Goal: Task Accomplishment & Management: Use online tool/utility

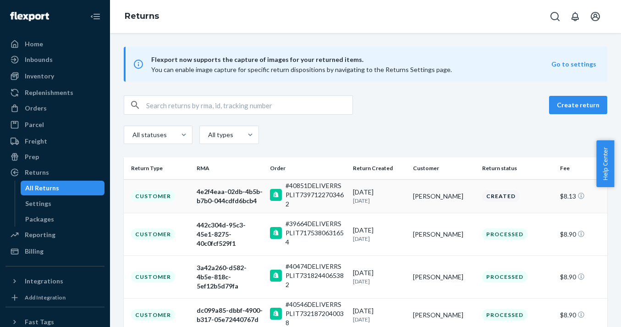
click at [215, 197] on div "4e2f4eaa-02db-4b5b-b7b0-044cdfd6bcb4" at bounding box center [230, 196] width 66 height 18
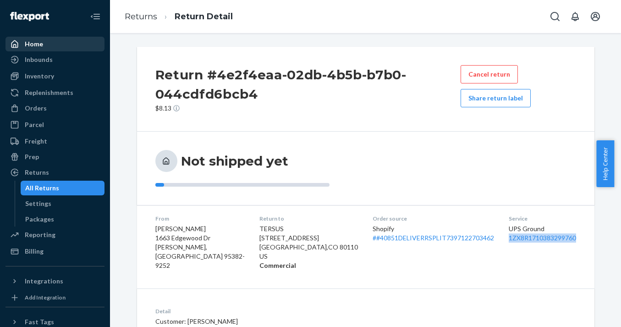
click at [38, 44] on div "Home" at bounding box center [34, 43] width 18 height 9
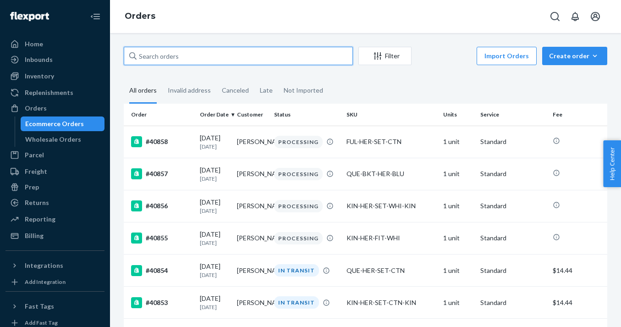
click at [190, 57] on input "text" at bounding box center [238, 56] width 229 height 18
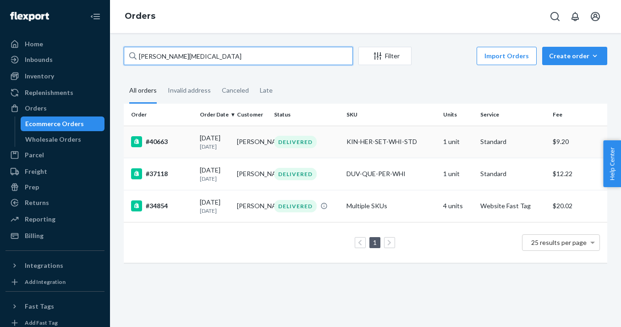
type input "[PERSON_NAME][MEDICAL_DATA]"
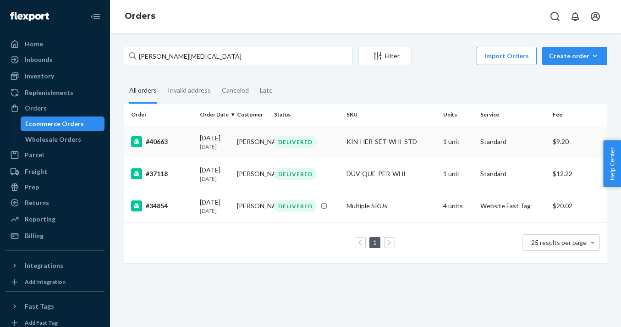
click at [208, 143] on p "[DATE]" at bounding box center [215, 147] width 30 height 8
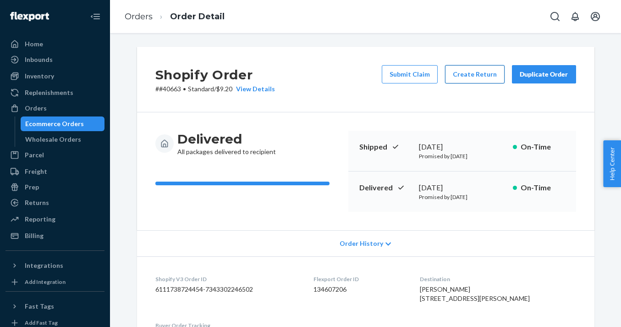
click at [473, 72] on button "Create Return" at bounding box center [475, 74] width 60 height 18
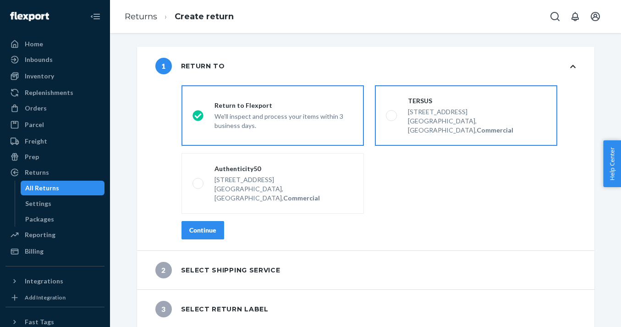
click at [387, 111] on span at bounding box center [391, 115] width 11 height 11
click at [387, 113] on input "TERSUS [STREET_ADDRESS], Commercial" at bounding box center [389, 116] width 6 height 6
radio input "true"
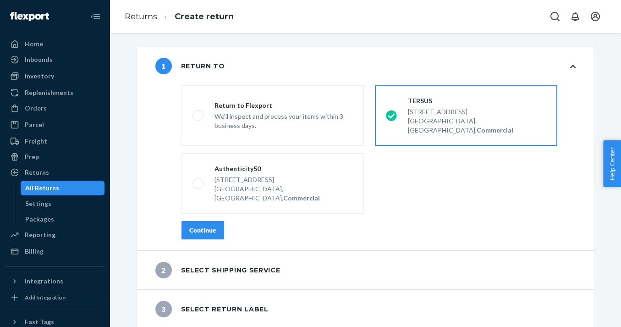
click at [200, 221] on button "Continue" at bounding box center [203, 230] width 43 height 18
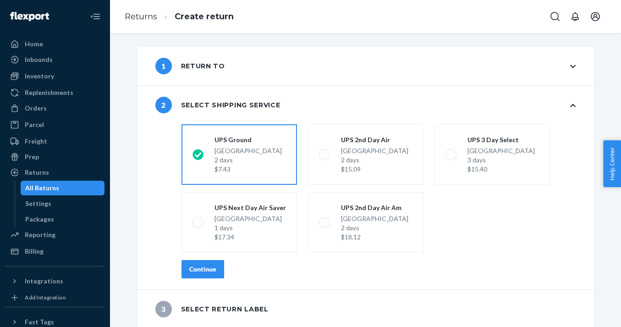
click at [202, 272] on div "Continue" at bounding box center [202, 269] width 27 height 9
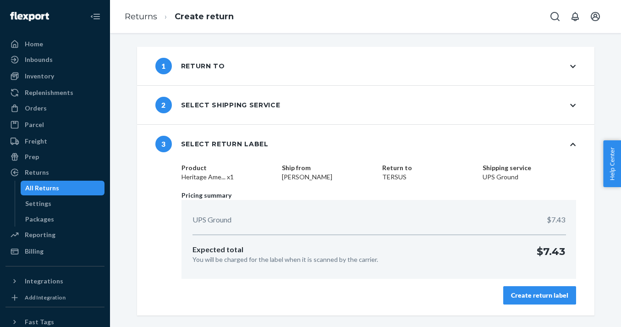
click at [536, 293] on div "Create return label" at bounding box center [539, 295] width 57 height 9
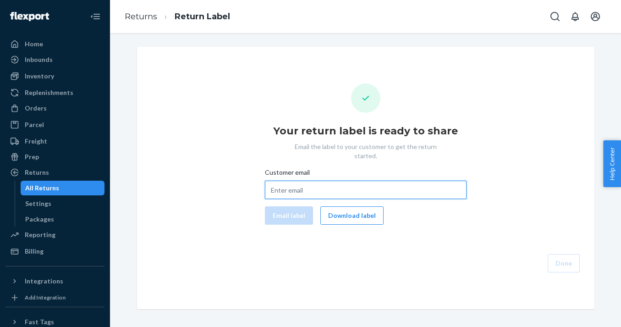
click at [282, 181] on input "Customer email" at bounding box center [366, 190] width 202 height 18
paste input "[EMAIL_ADDRESS][DOMAIN_NAME]"
type input "[EMAIL_ADDRESS][DOMAIN_NAME]"
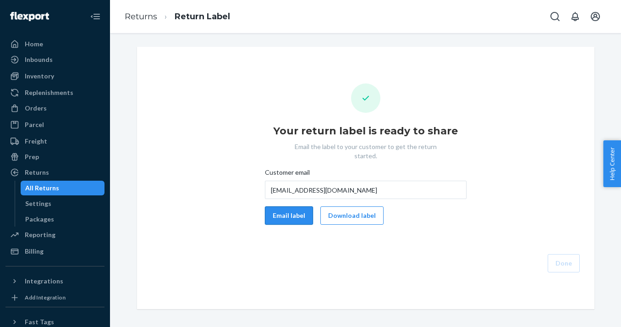
click at [281, 208] on button "Email label" at bounding box center [289, 215] width 48 height 18
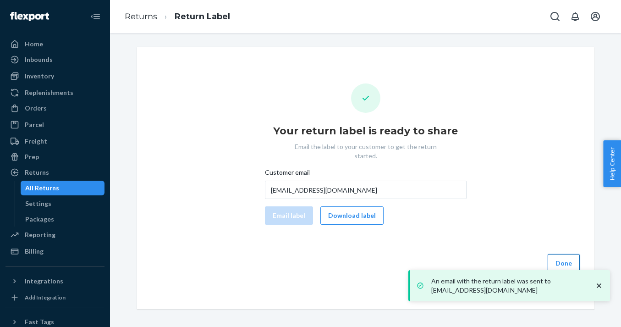
click at [561, 254] on button "Done" at bounding box center [564, 263] width 32 height 18
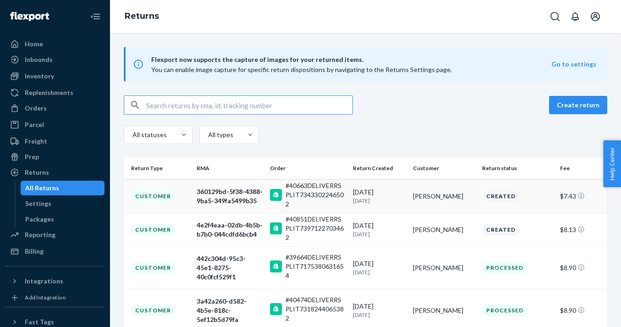
click at [231, 198] on div "360129bd-5f38-4388-9ba5-349fa5499b35" at bounding box center [230, 196] width 66 height 18
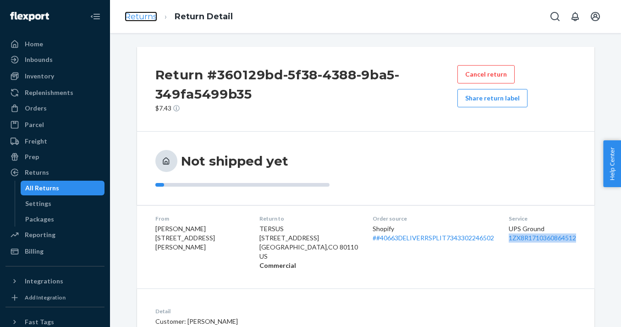
click at [143, 16] on link "Returns" at bounding box center [141, 16] width 33 height 10
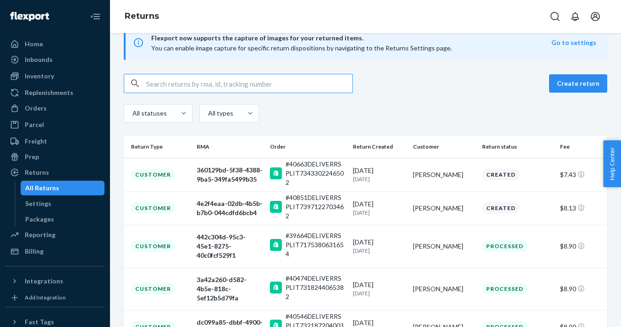
scroll to position [25, 0]
